Goal: Transaction & Acquisition: Purchase product/service

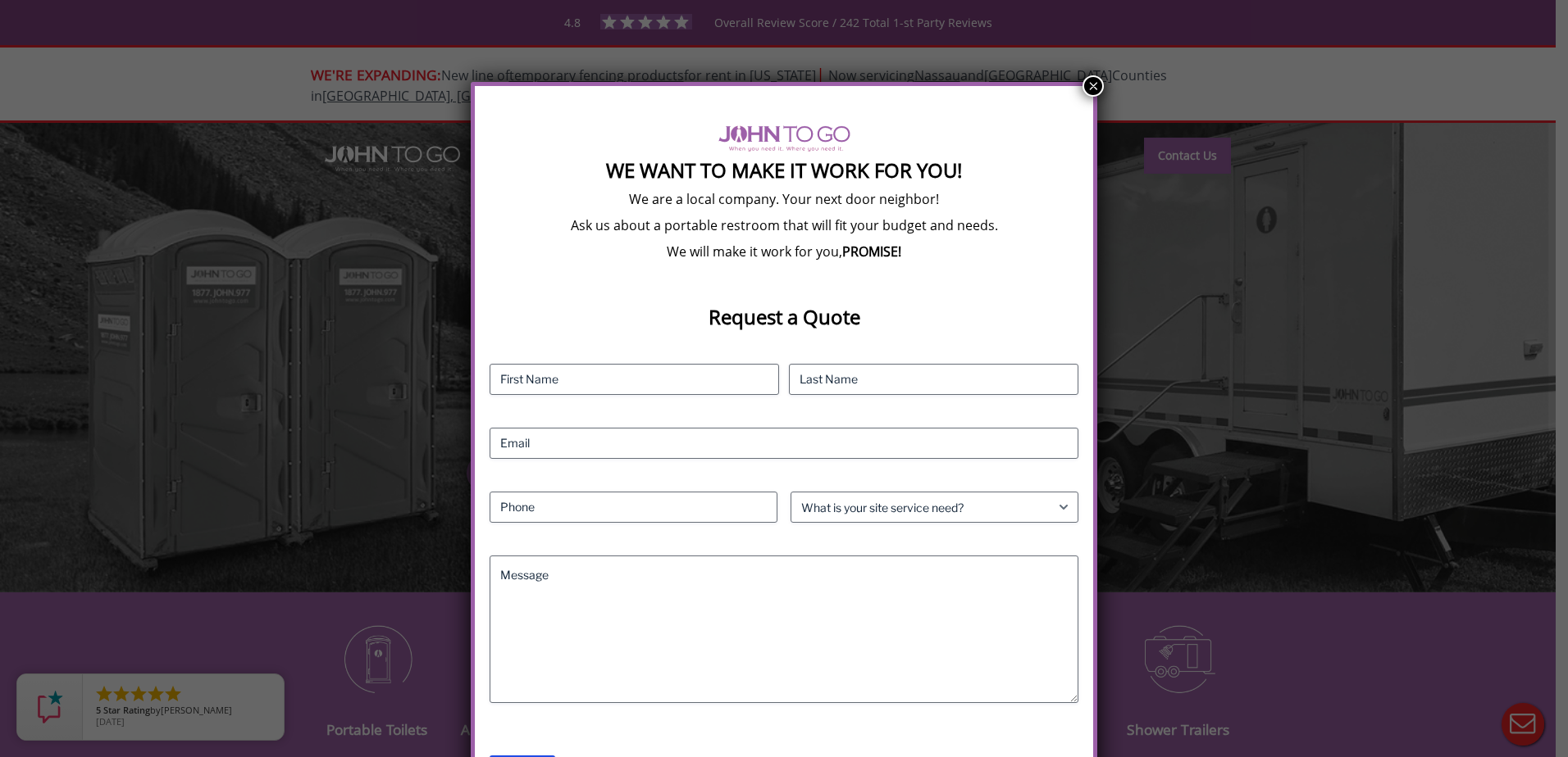
click at [1086, 91] on button "×" at bounding box center [1093, 86] width 21 height 21
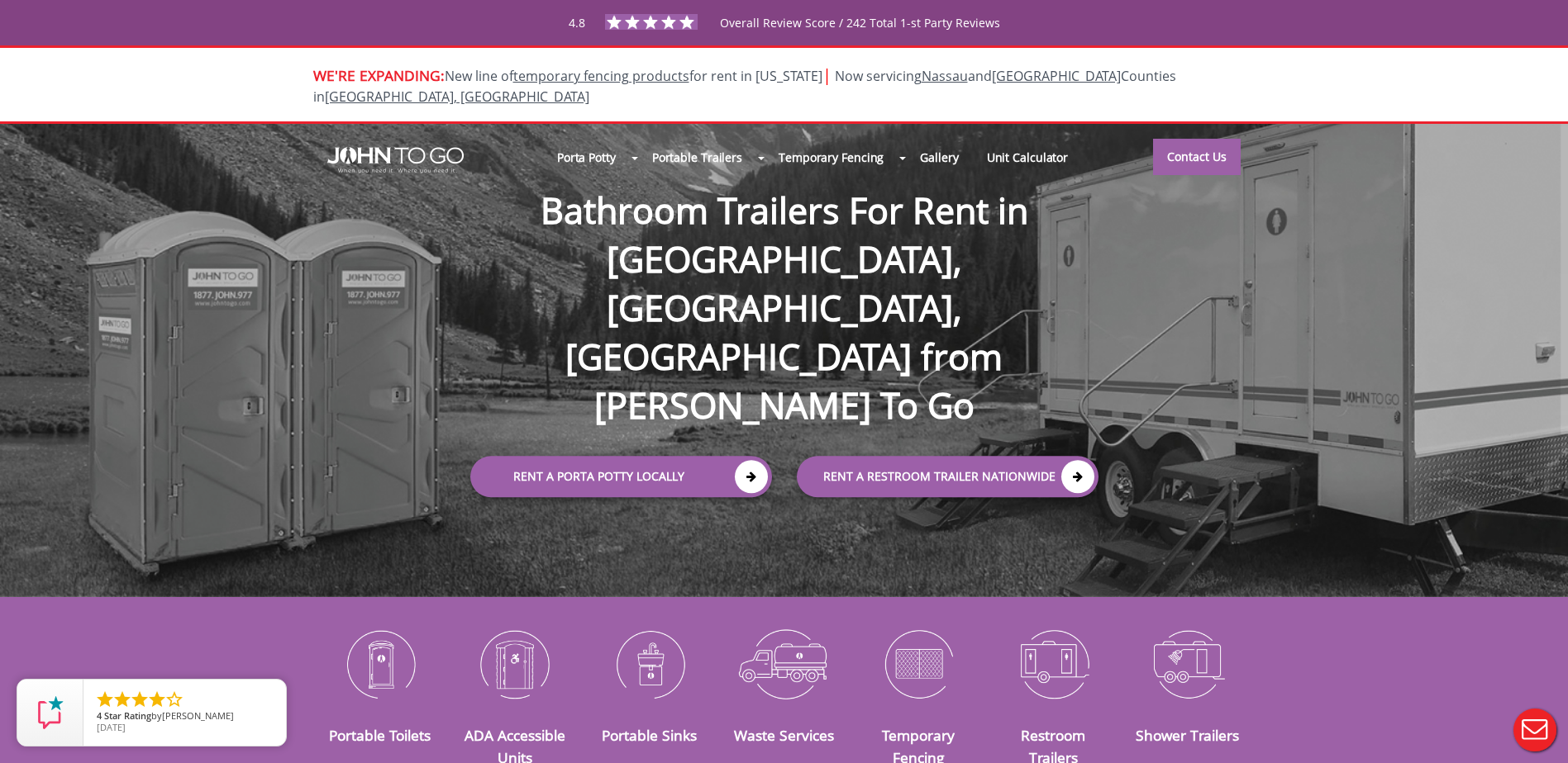
click at [738, 382] on div at bounding box center [784, 381] width 1568 height 763
click at [754, 460] on icon at bounding box center [751, 477] width 33 height 33
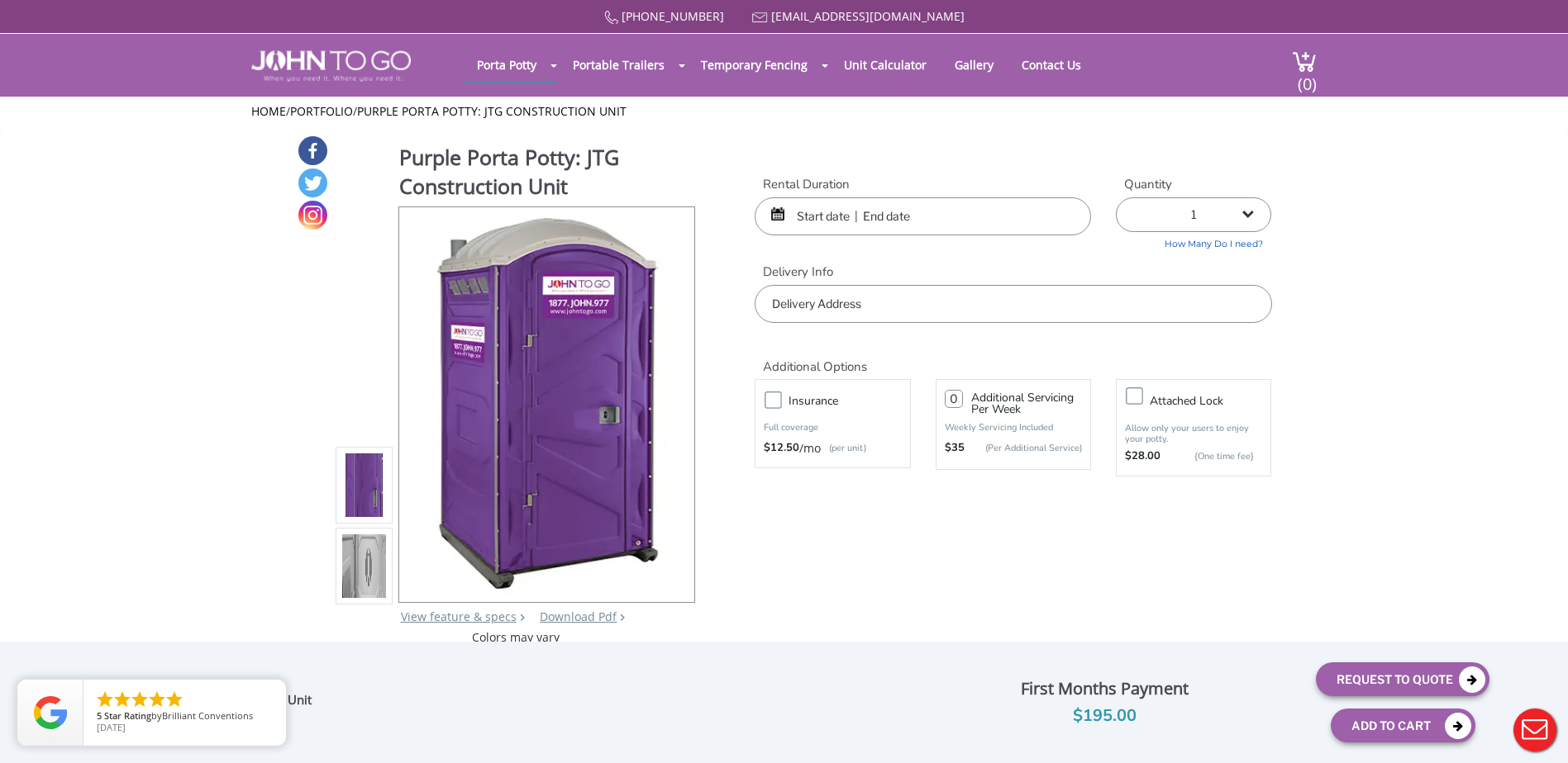
click at [1527, 739] on button "Live Chat" at bounding box center [1535, 730] width 66 height 66
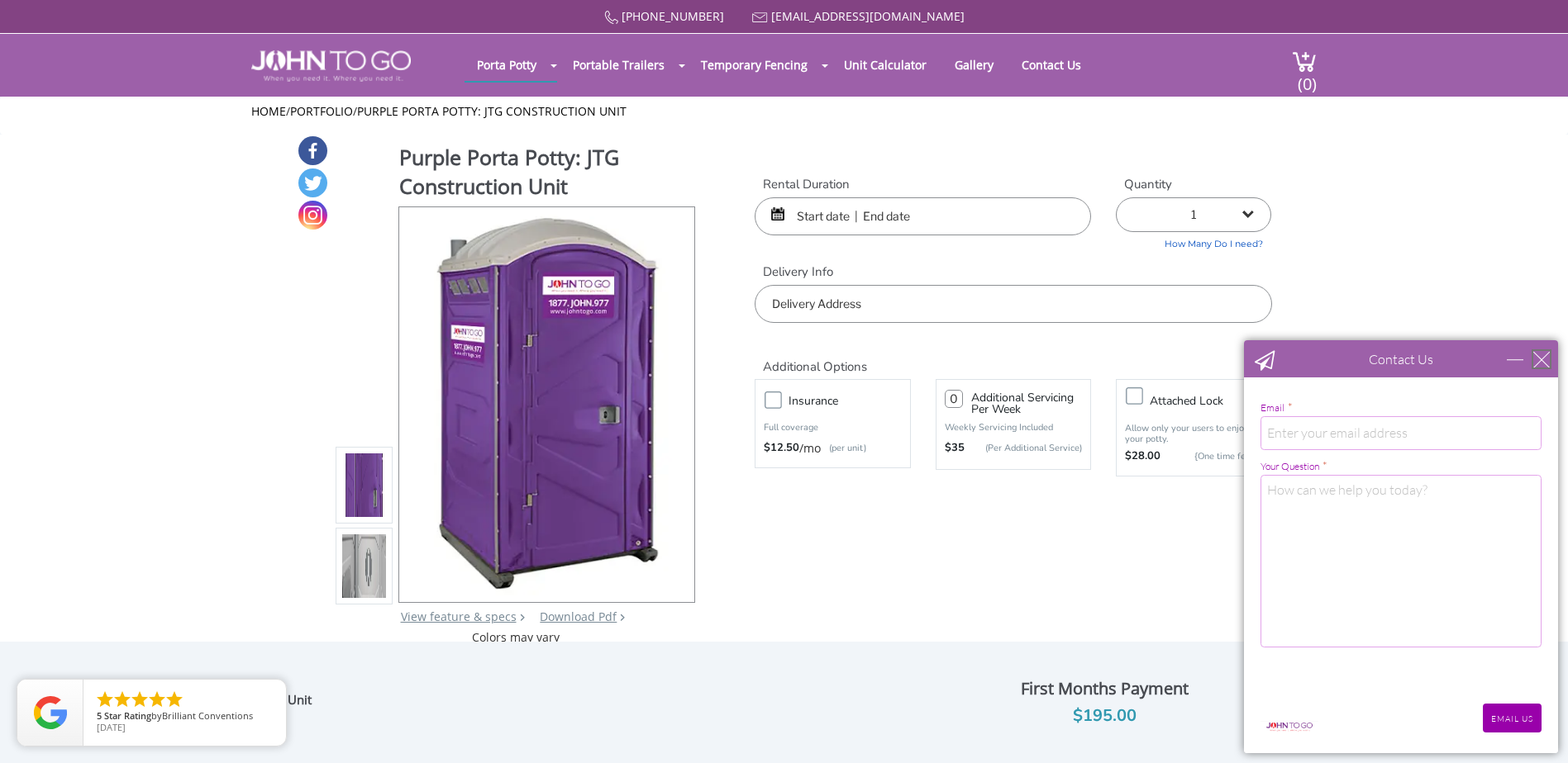
click at [1541, 353] on div "close" at bounding box center [1541, 359] width 17 height 17
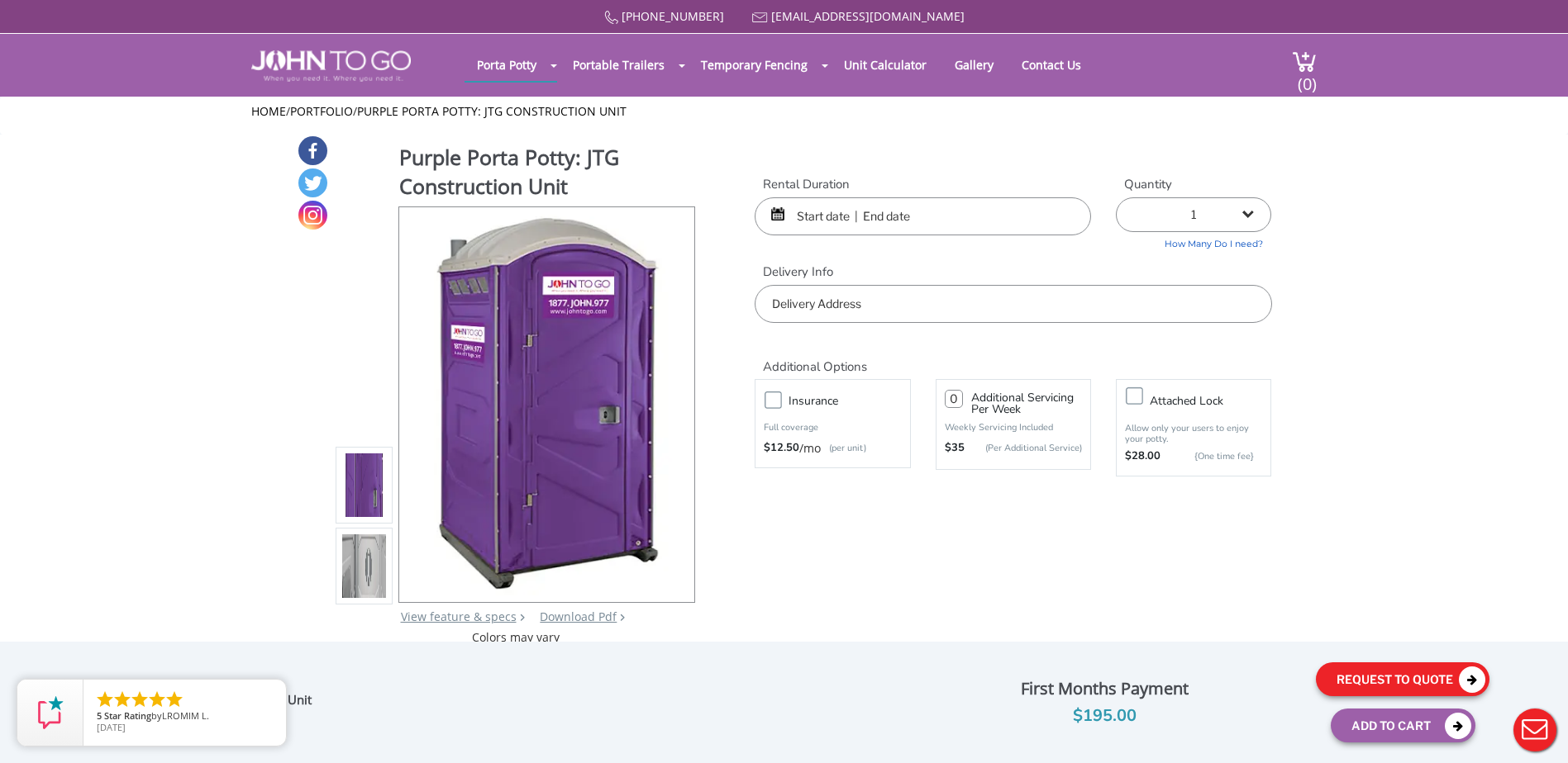
click at [1387, 680] on button "Request To Quote" at bounding box center [1403, 680] width 174 height 34
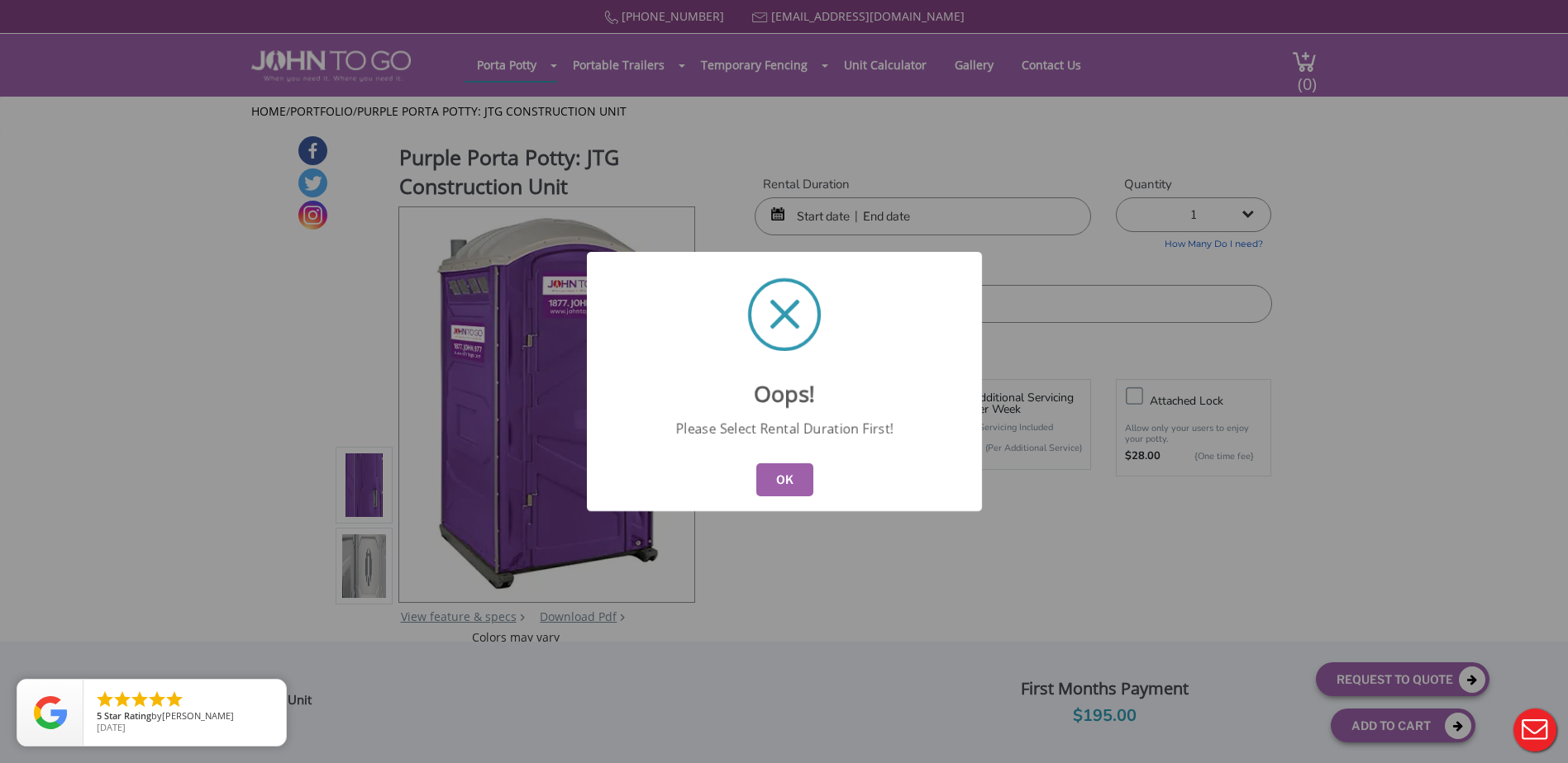
click at [790, 489] on button "OK" at bounding box center [784, 480] width 57 height 33
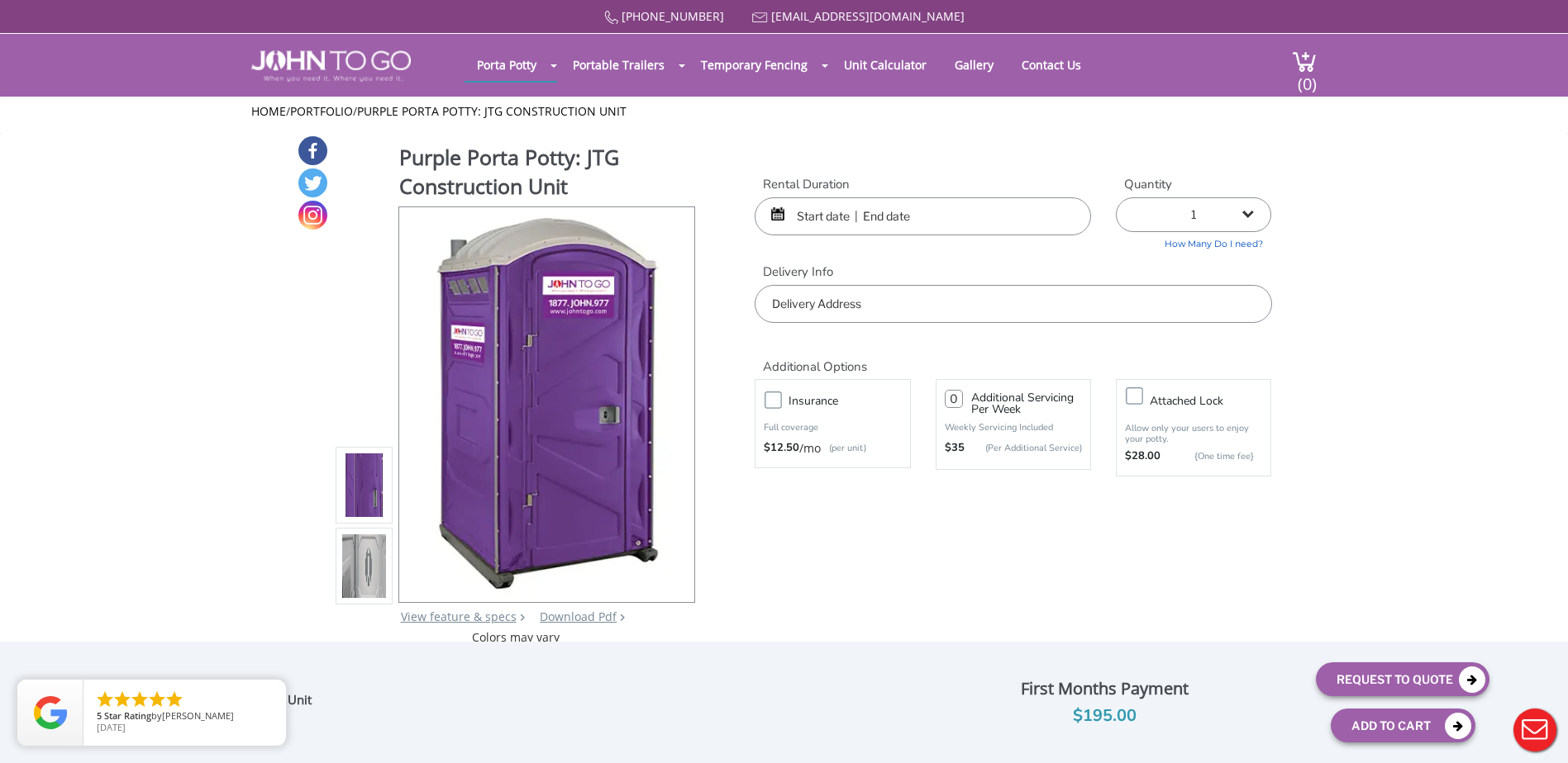
click at [828, 208] on input "text" at bounding box center [922, 216] width 336 height 38
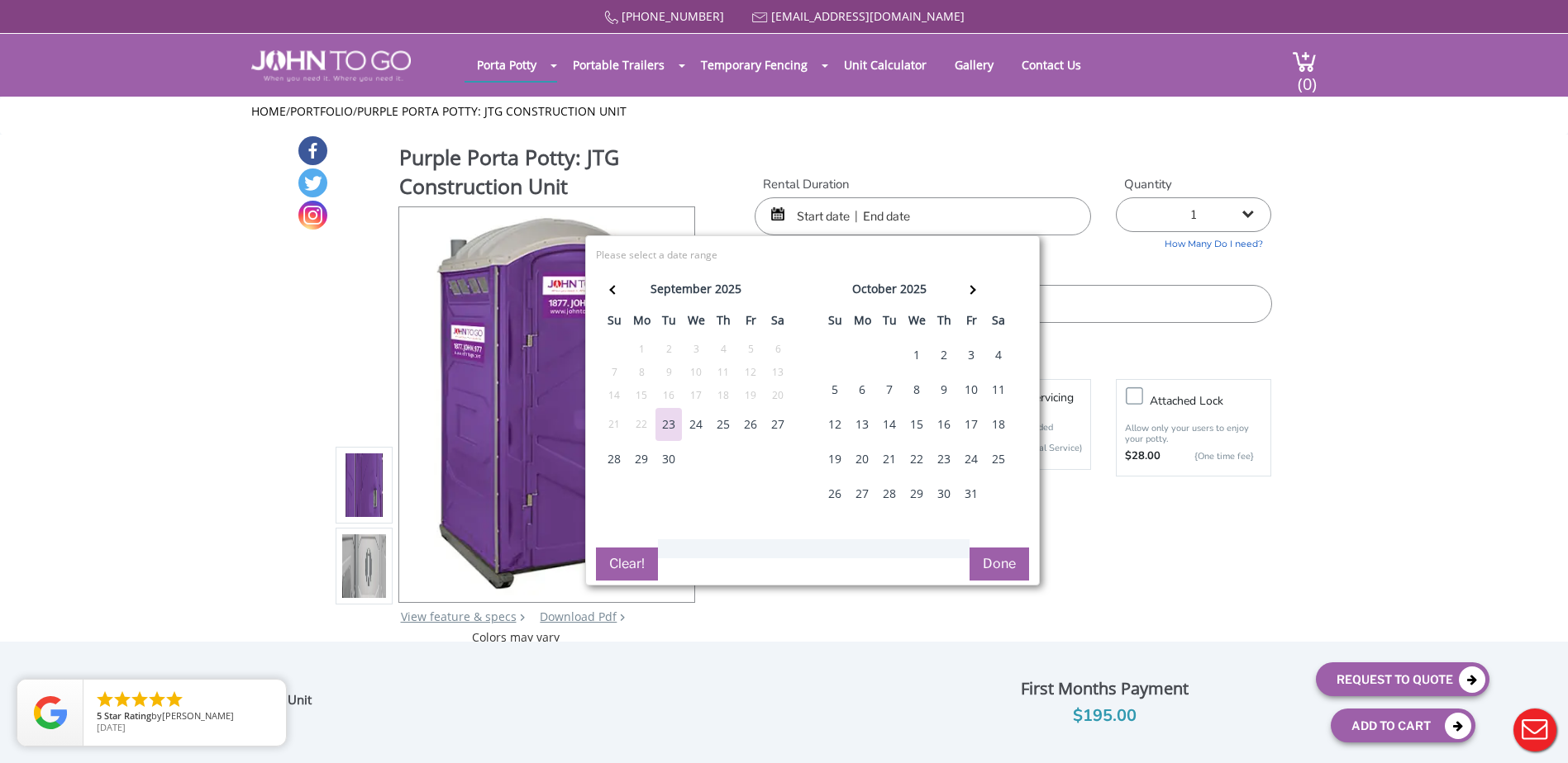
click at [1176, 536] on div "Purple Porta Potty: JTG Construction Unit View feature & specs Download Pdf Pro…" at bounding box center [784, 390] width 975 height 511
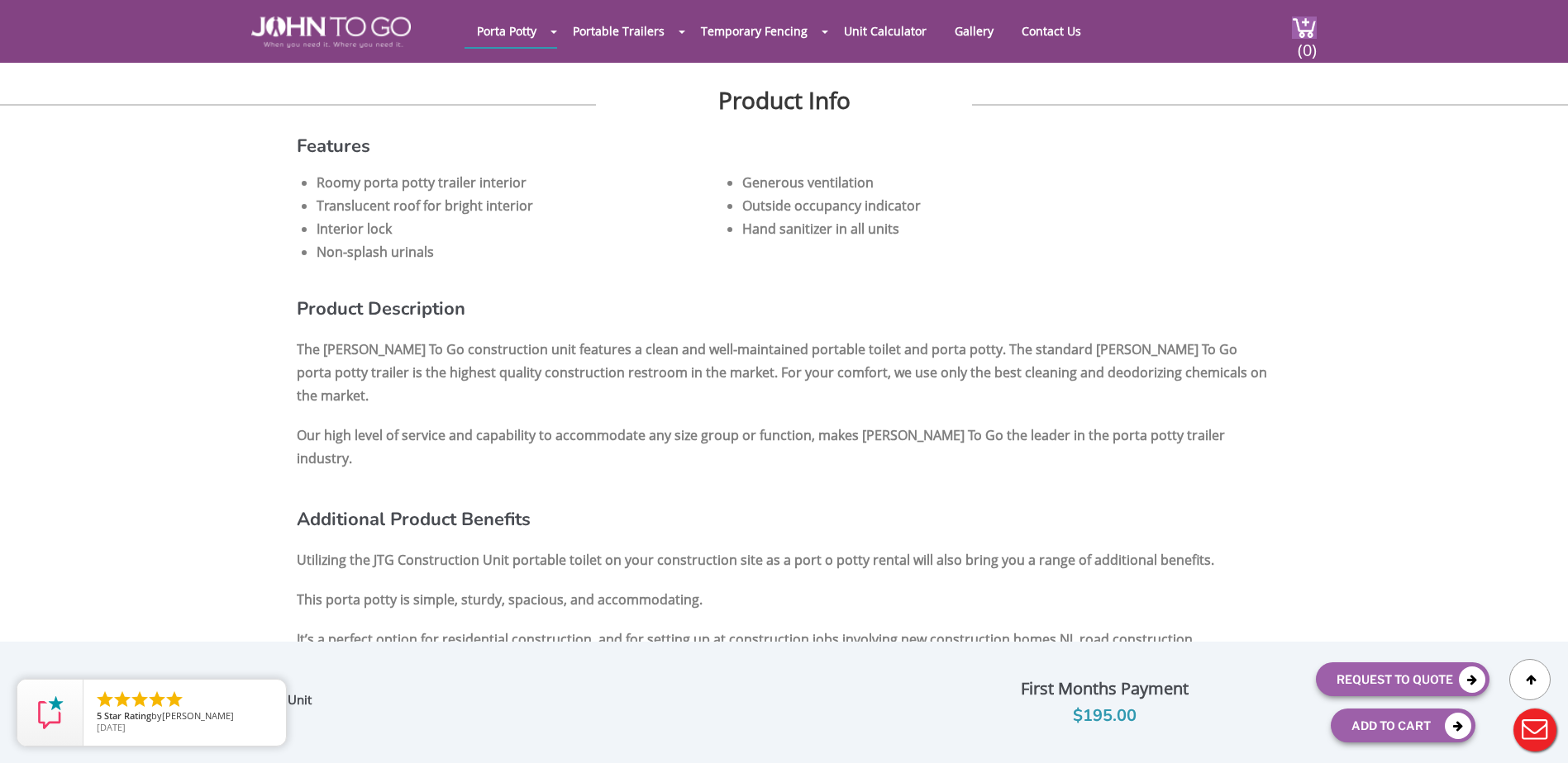
scroll to position [991, 0]
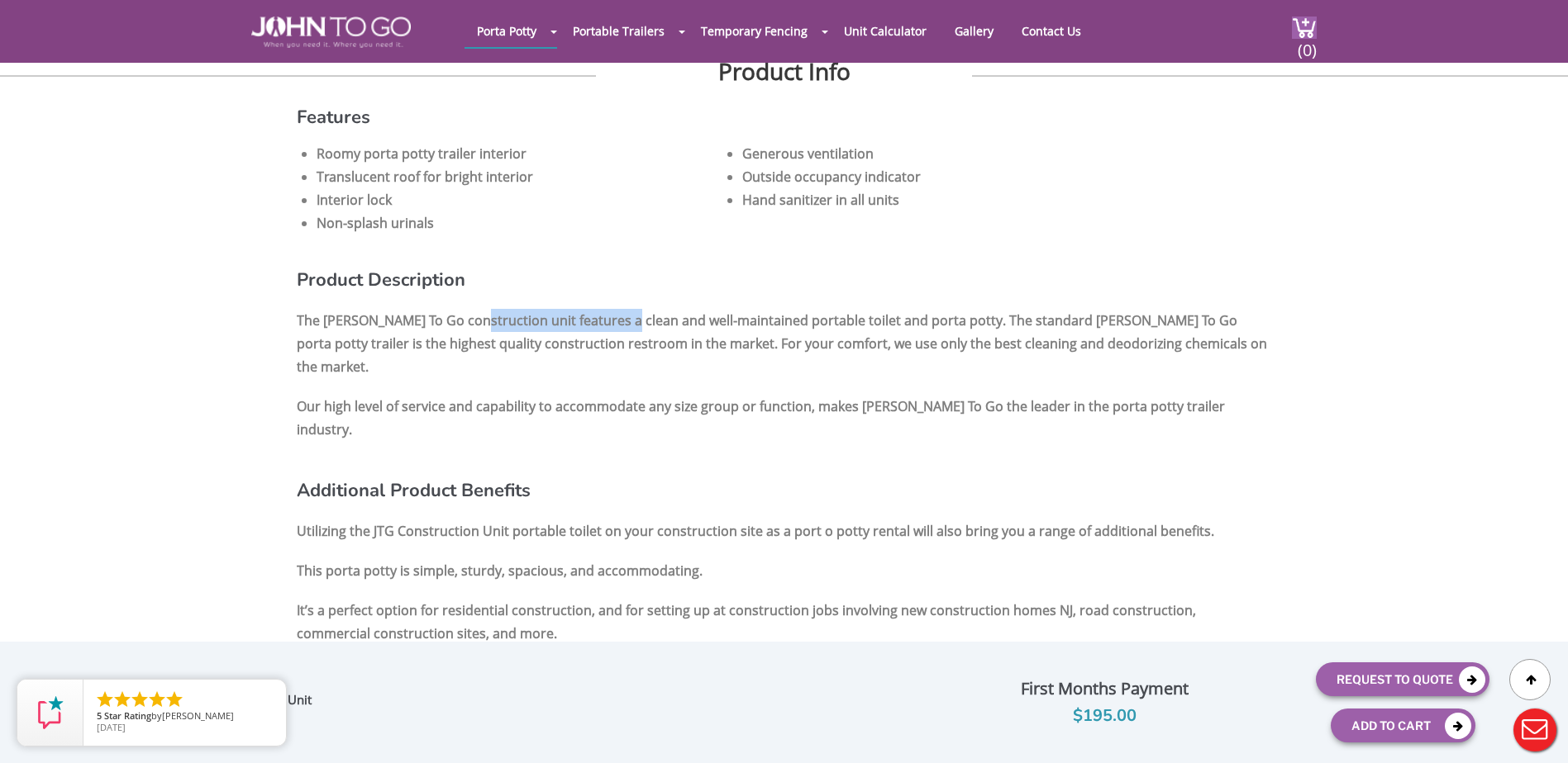
drag, startPoint x: 469, startPoint y: 313, endPoint x: 619, endPoint y: 328, distance: 150.7
click at [619, 328] on p "The [PERSON_NAME] To Go construction unit features a clean and well-maintained …" at bounding box center [784, 343] width 975 height 77
drag, startPoint x: 619, startPoint y: 328, endPoint x: 864, endPoint y: 420, distance: 261.7
click at [862, 462] on h3 "Additional Product Benefits" at bounding box center [784, 480] width 975 height 37
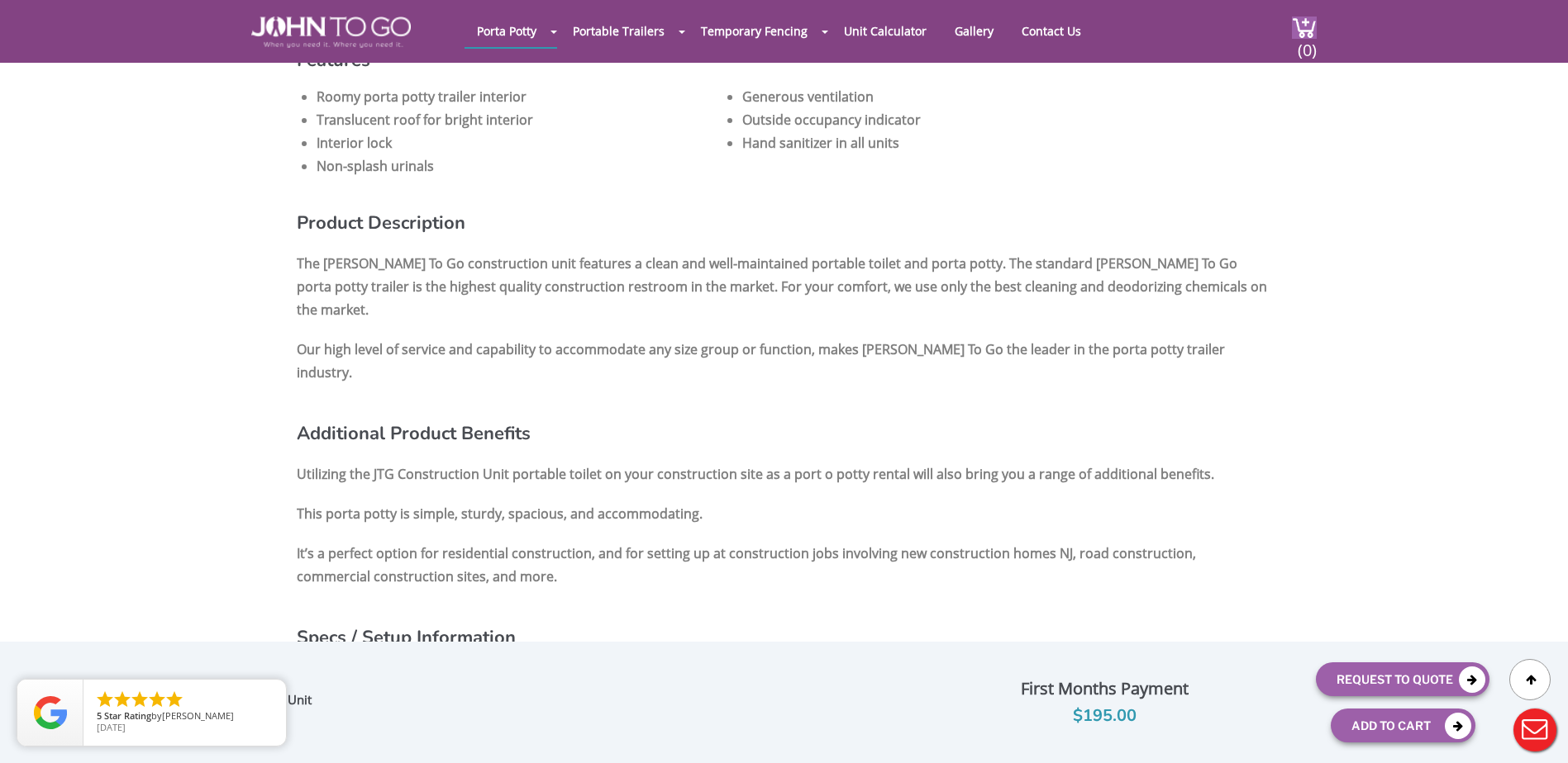
scroll to position [1321, 0]
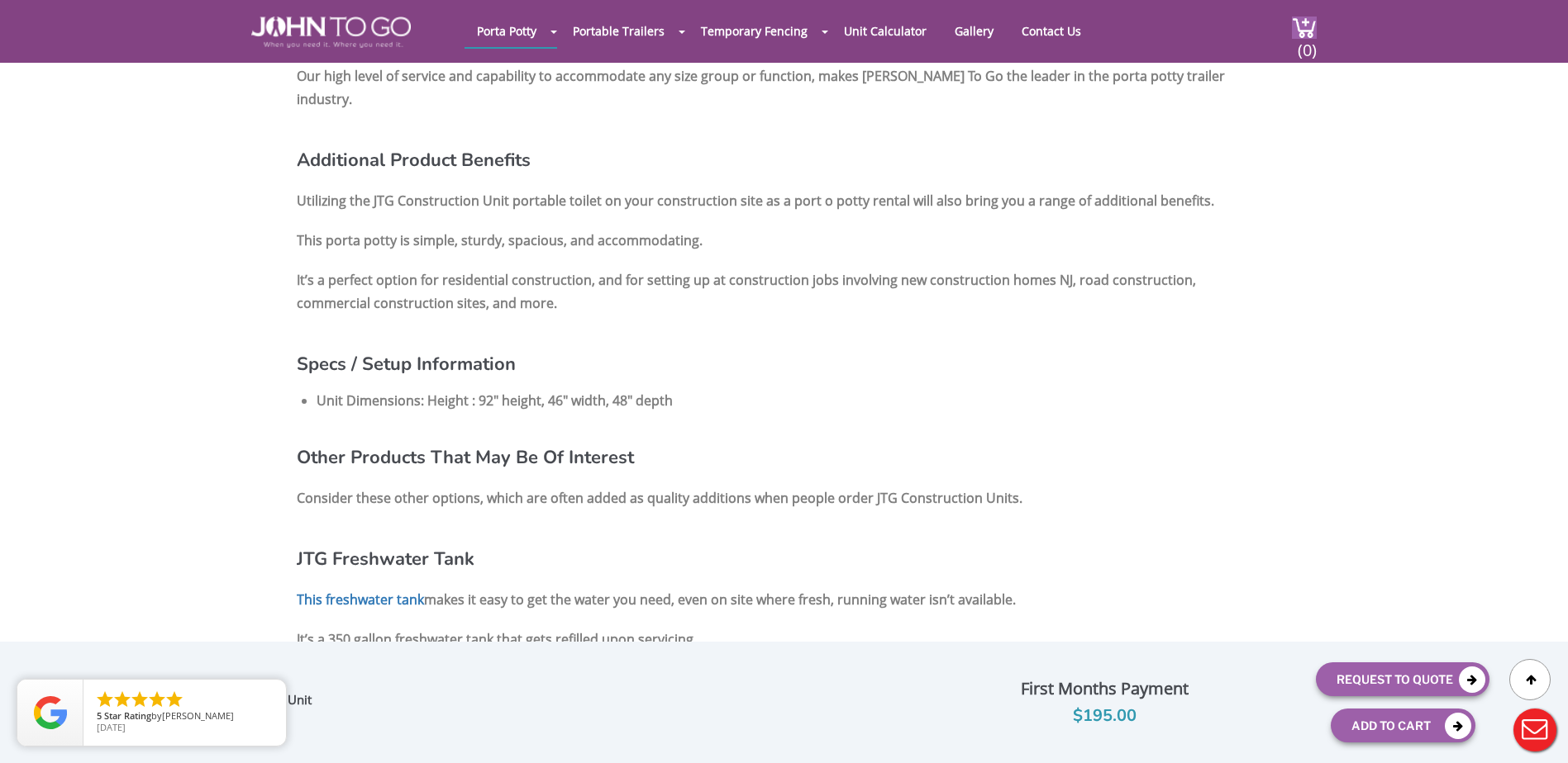
click at [1416, 522] on div "Purple Porta Potty: JTG Construction Unit View feature & specs Download Pdf Pro…" at bounding box center [784, 745] width 1568 height 3992
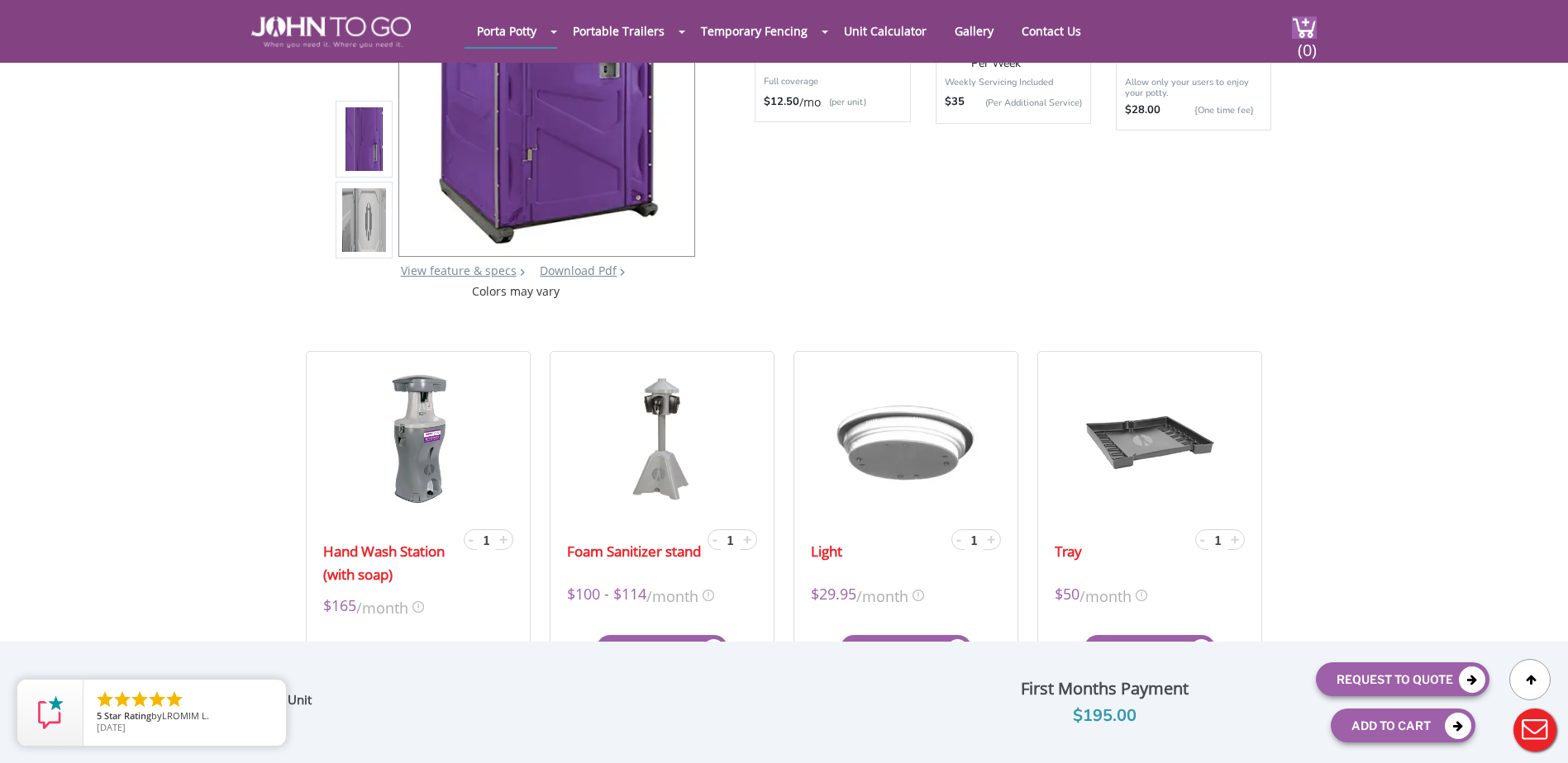
scroll to position [0, 0]
